Goal: Check status: Check status

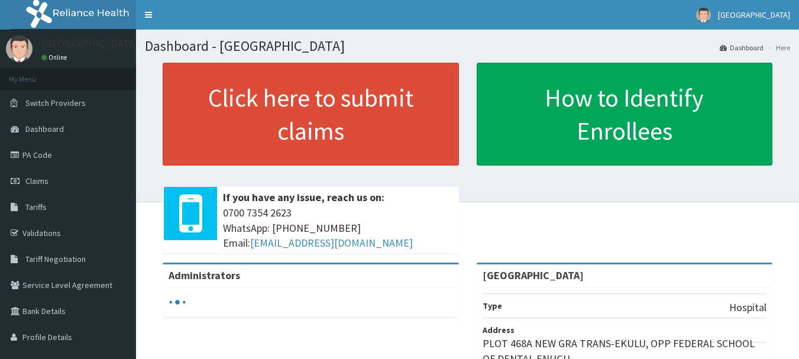
click at [46, 183] on span "Claims" at bounding box center [36, 181] width 23 height 11
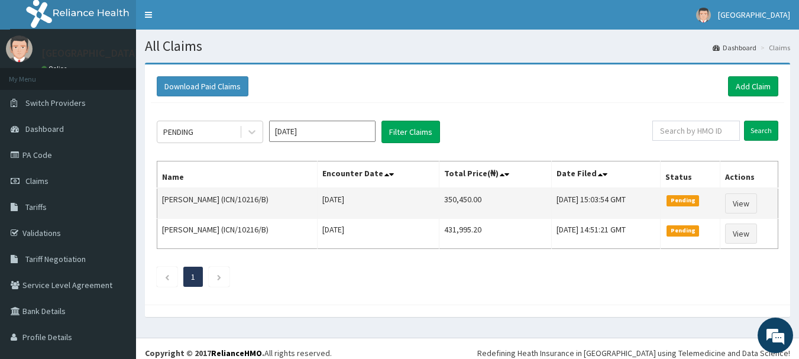
click at [714, 206] on td "Pending" at bounding box center [690, 203] width 60 height 31
click at [699, 205] on span "Pending" at bounding box center [682, 200] width 33 height 11
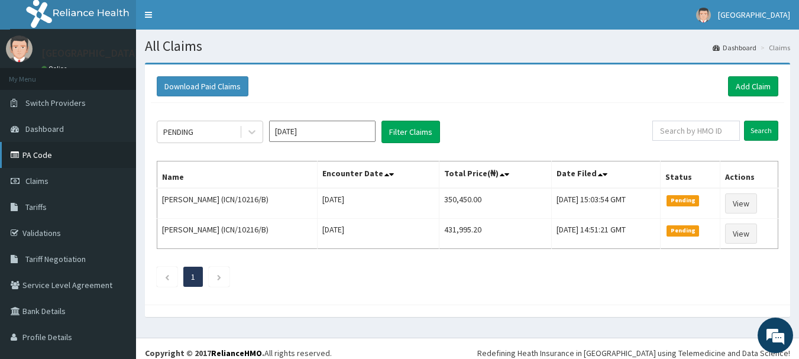
click at [31, 148] on link "PA Code" at bounding box center [68, 155] width 136 height 26
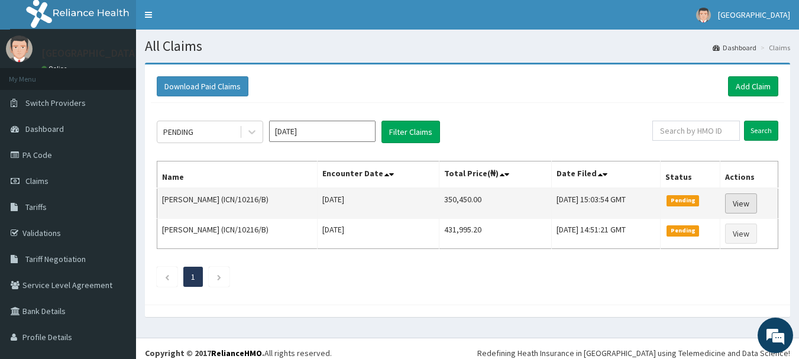
click at [754, 201] on link "View" at bounding box center [741, 203] width 32 height 20
